Goal: Information Seeking & Learning: Learn about a topic

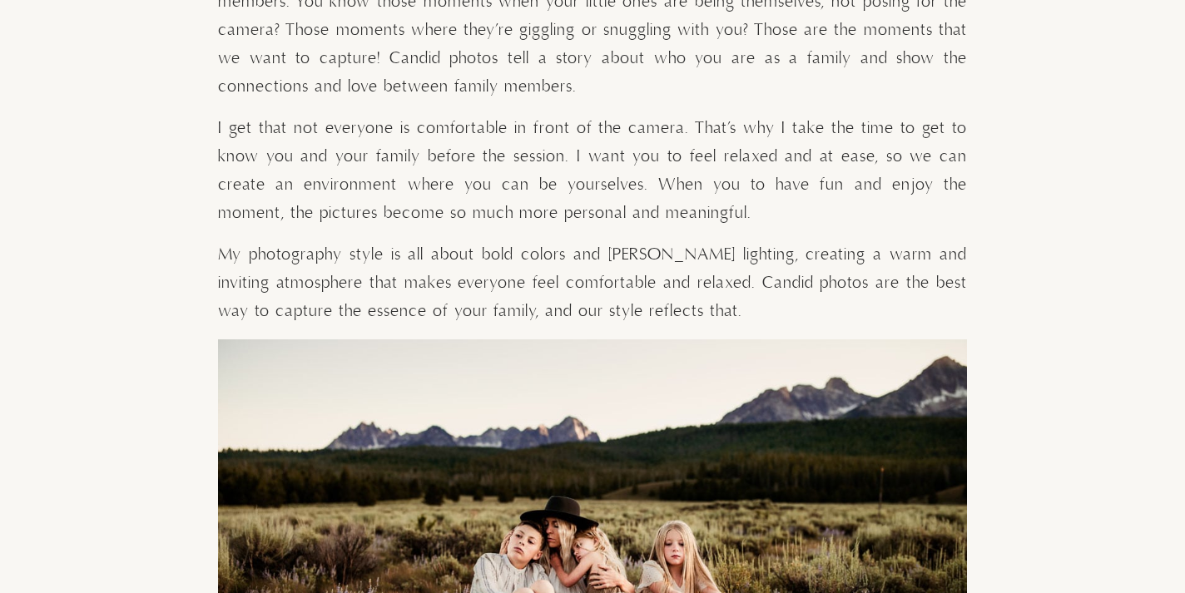
scroll to position [1647, 0]
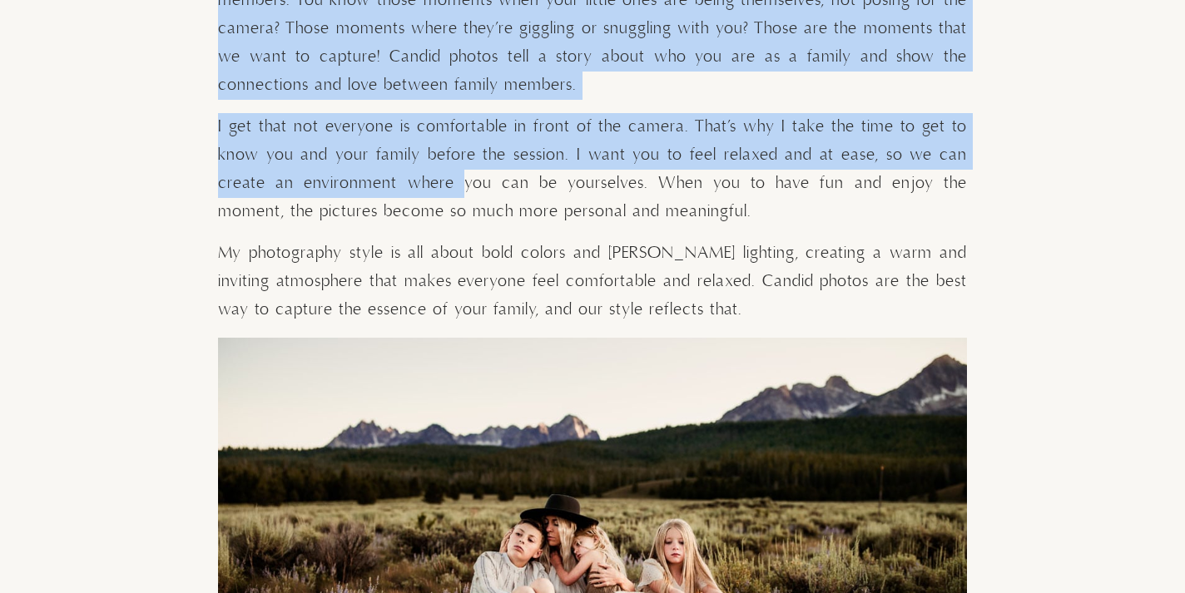
drag, startPoint x: 217, startPoint y: 123, endPoint x: 446, endPoint y: 173, distance: 234.1
click at [545, 165] on p "I get that not everyone is comfortable in front of the camera. That’s why I tak…" at bounding box center [592, 169] width 749 height 113
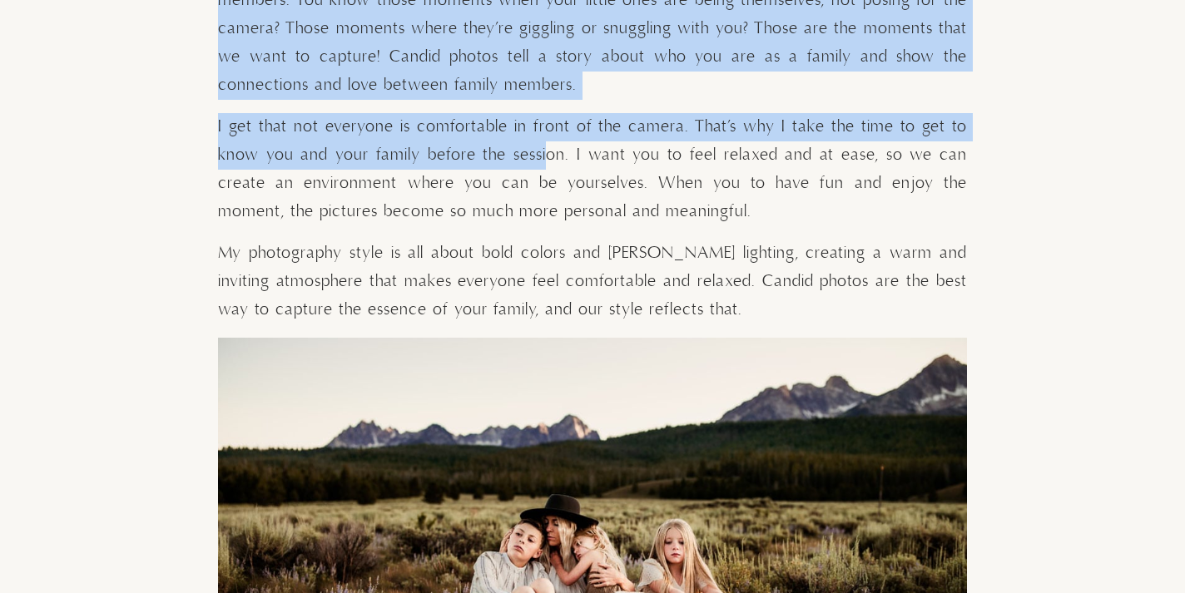
drag, startPoint x: 215, startPoint y: 121, endPoint x: 548, endPoint y: 134, distance: 333.8
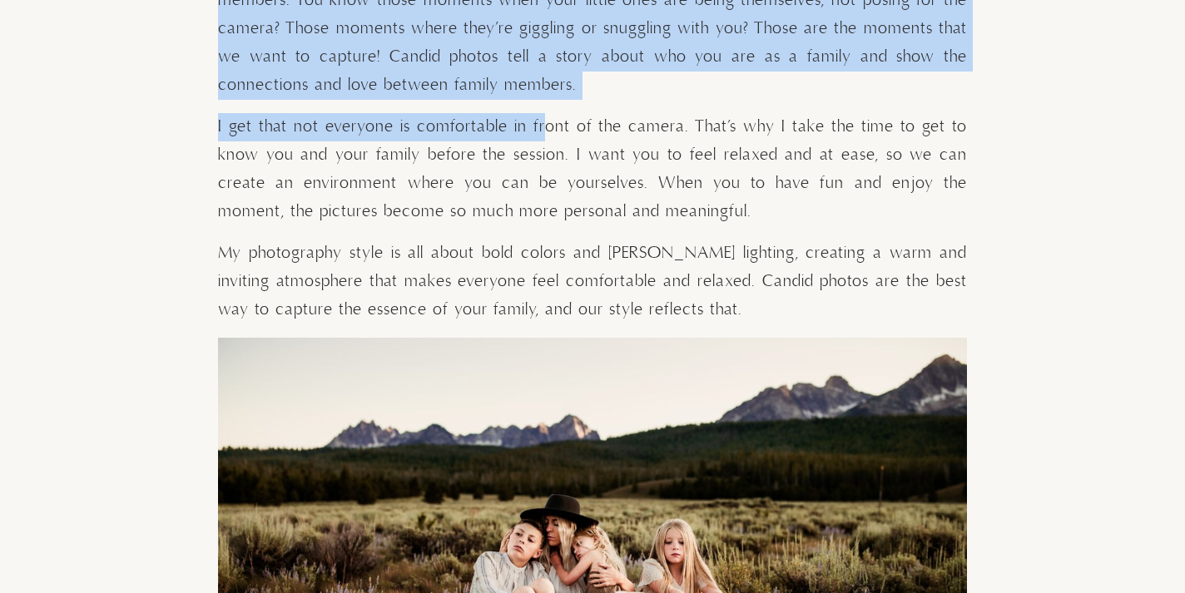
click at [548, 134] on p "I get that not everyone is comfortable in front of the camera. That’s why I tak…" at bounding box center [592, 169] width 749 height 113
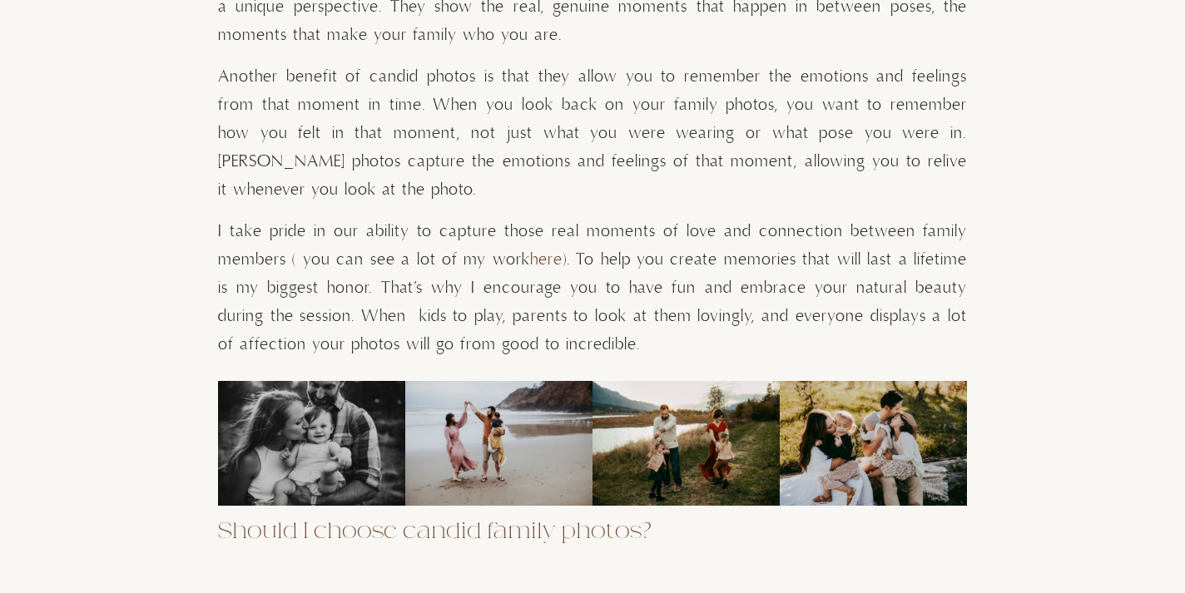
scroll to position [2767, 0]
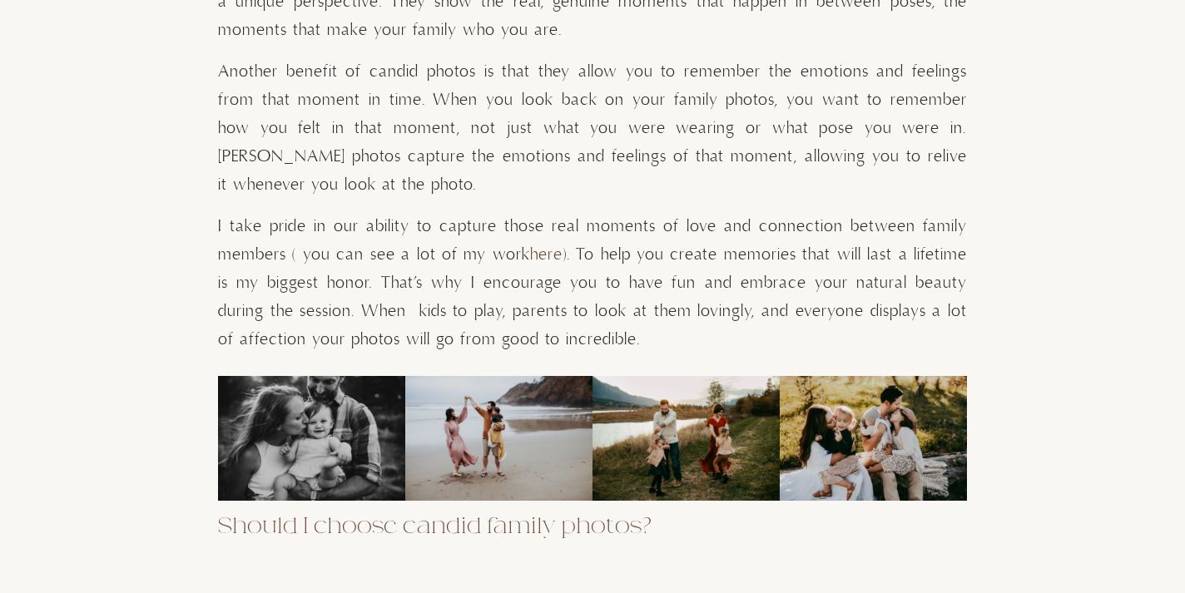
drag, startPoint x: 217, startPoint y: 197, endPoint x: 325, endPoint y: 236, distance: 115.0
click at [325, 236] on p "I take pride in our ability to capture those real moments of love and connectio…" at bounding box center [592, 283] width 749 height 141
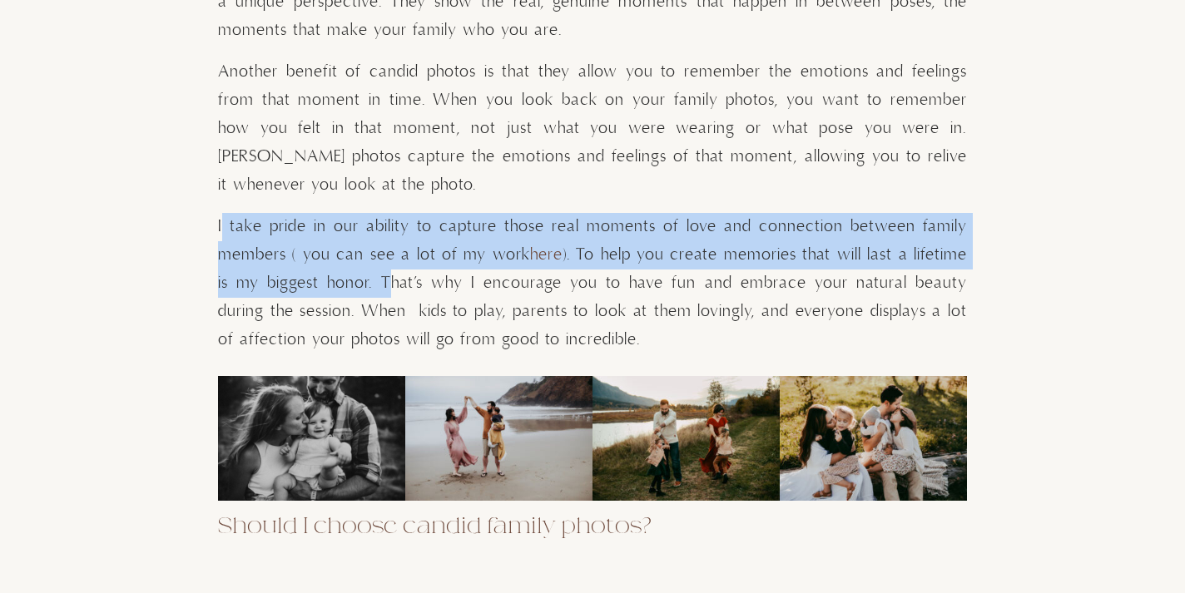
drag, startPoint x: 375, startPoint y: 254, endPoint x: 221, endPoint y: 198, distance: 163.7
click at [221, 213] on p "I take pride in our ability to capture those real moments of love and connectio…" at bounding box center [592, 283] width 749 height 141
copy p "take pride in our ability to capture those real moments of love and connection …"
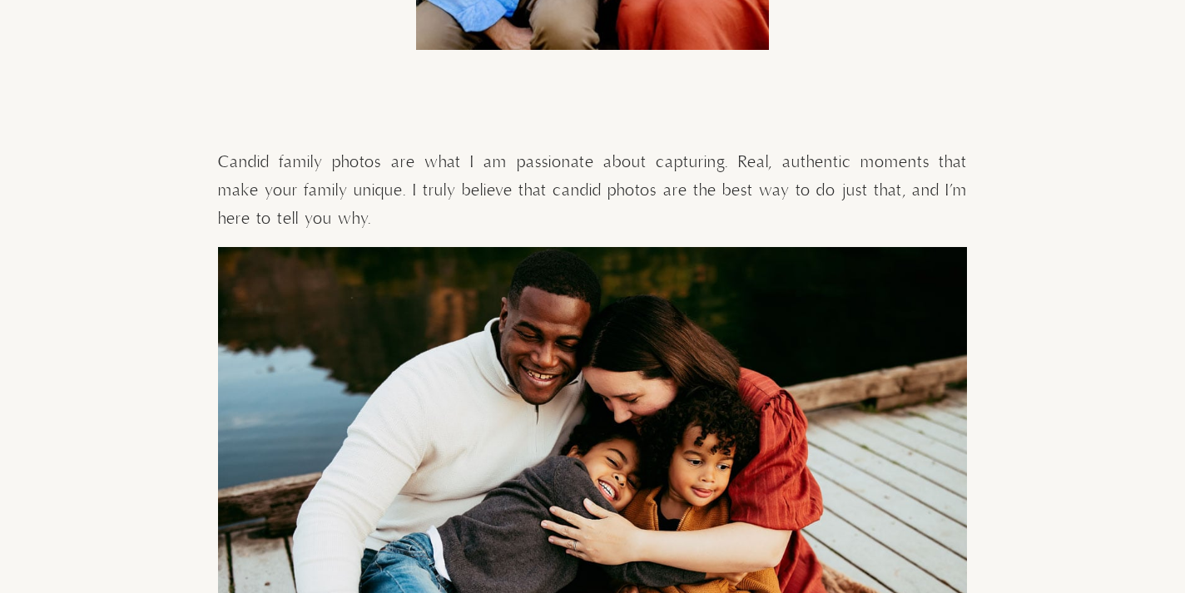
scroll to position [745, 0]
